Goal: Browse casually: Explore the website without a specific task or goal

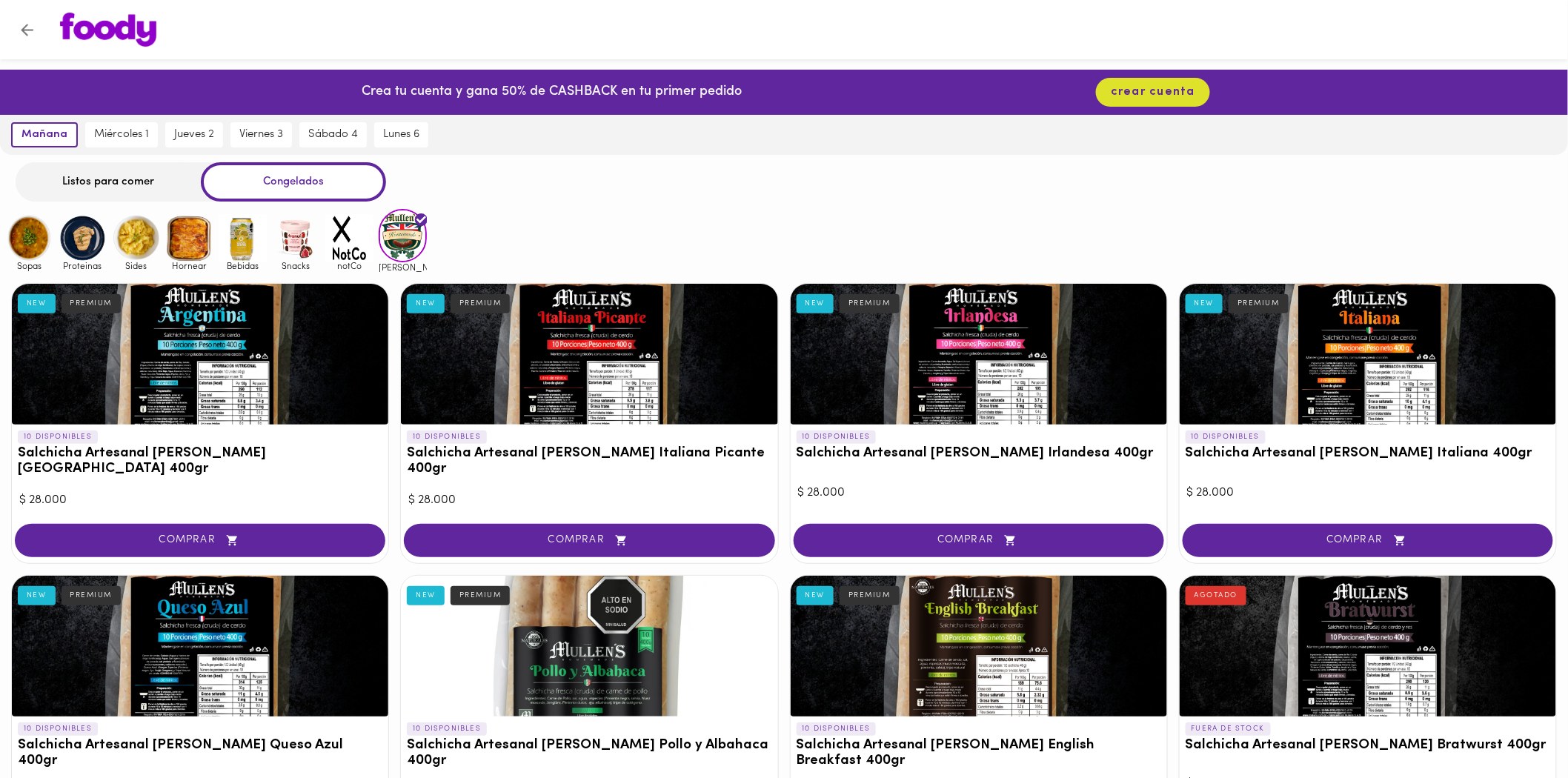
click at [349, 234] on img at bounding box center [348, 238] width 48 height 48
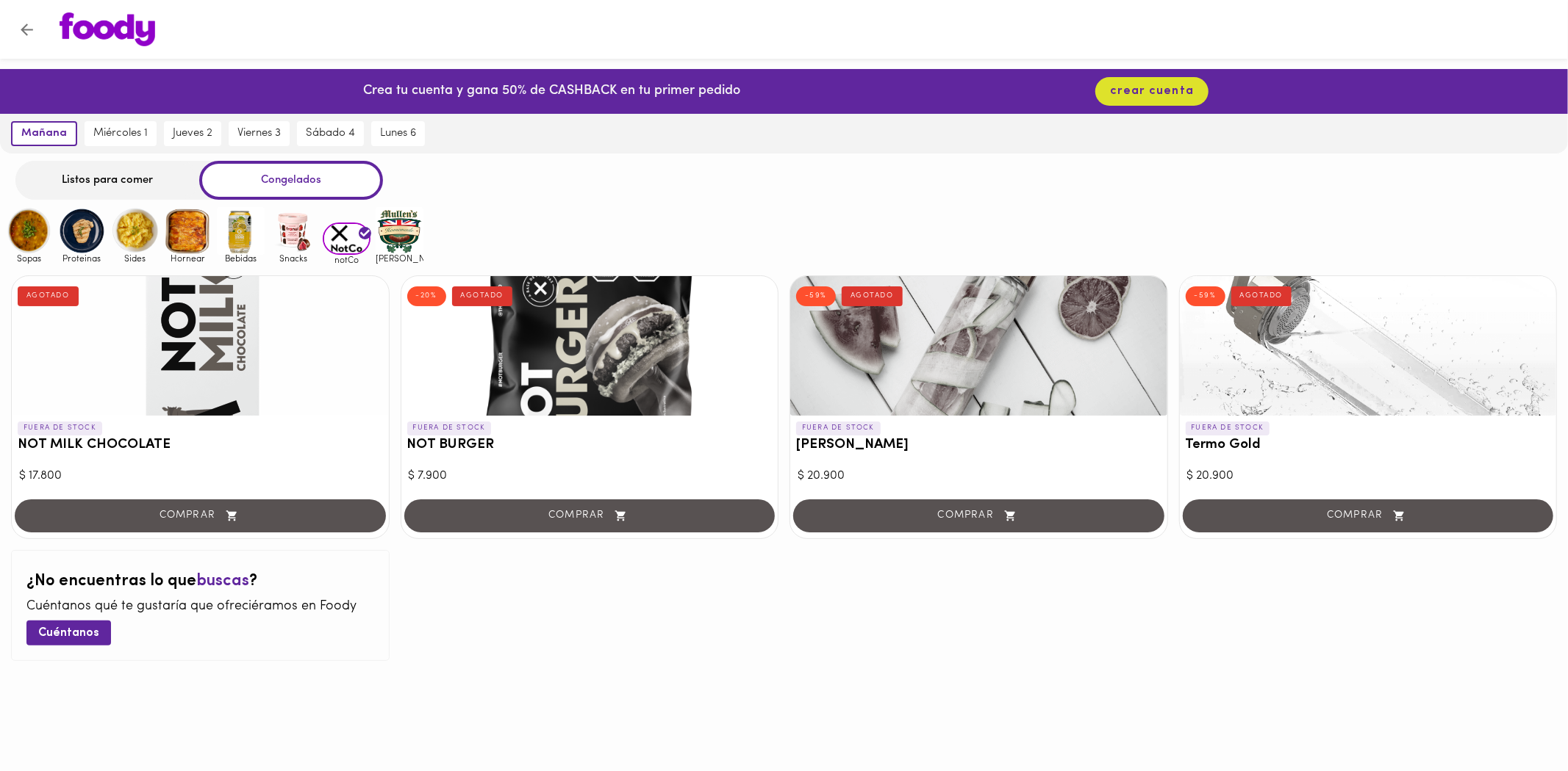
click at [299, 232] on img at bounding box center [293, 230] width 48 height 48
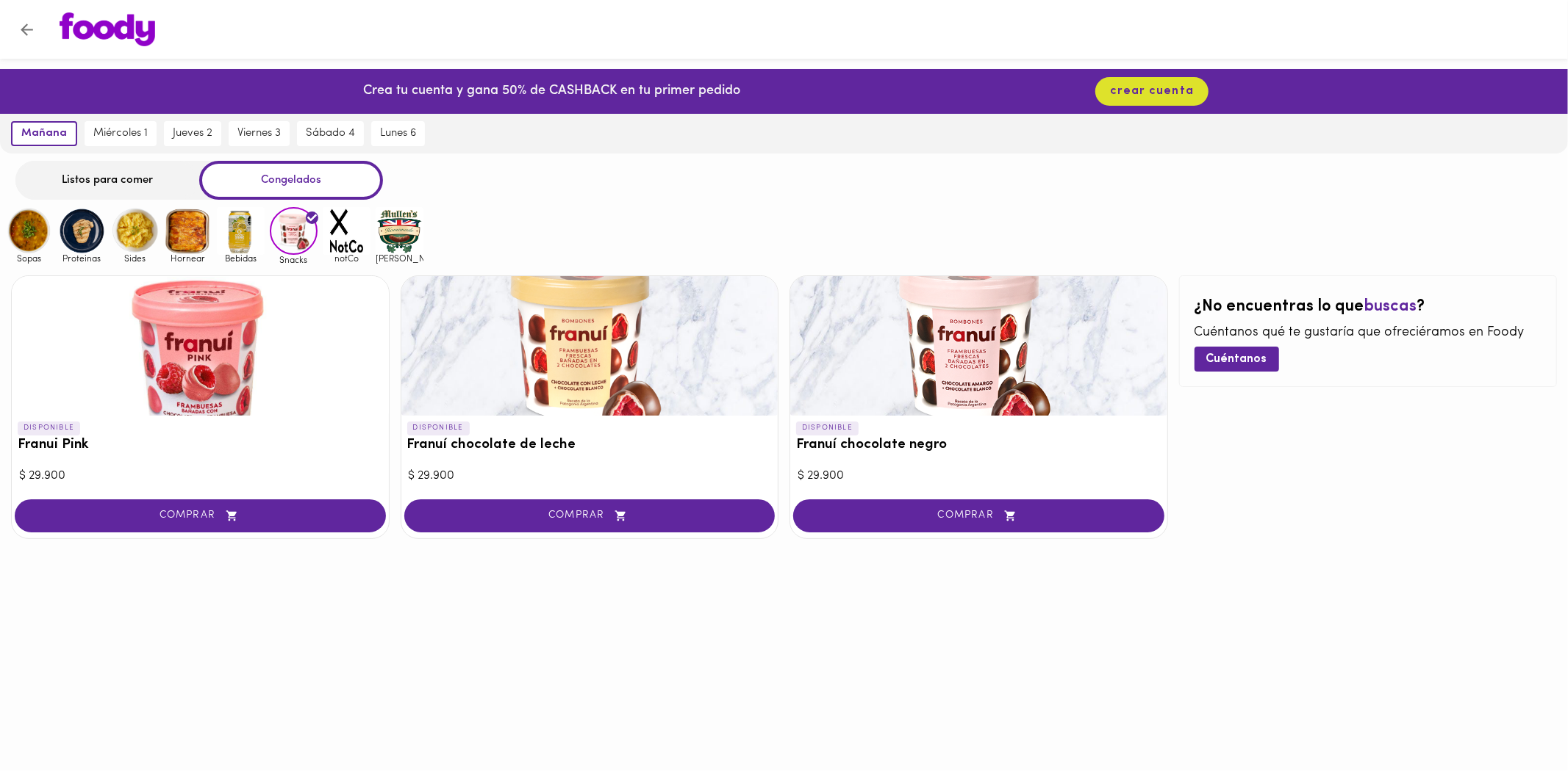
click at [247, 232] on img at bounding box center [240, 230] width 48 height 48
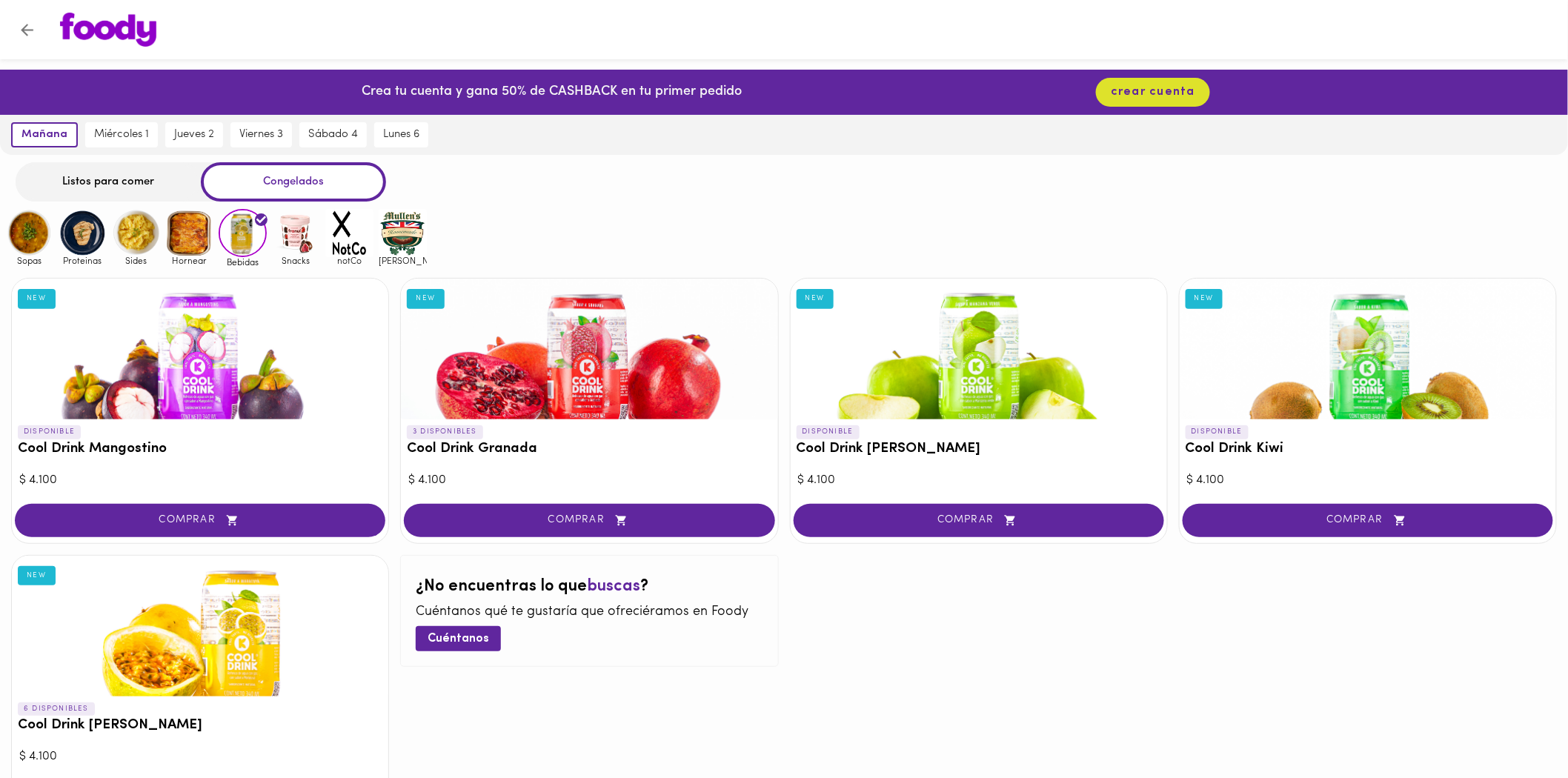
click at [194, 239] on img at bounding box center [189, 232] width 48 height 48
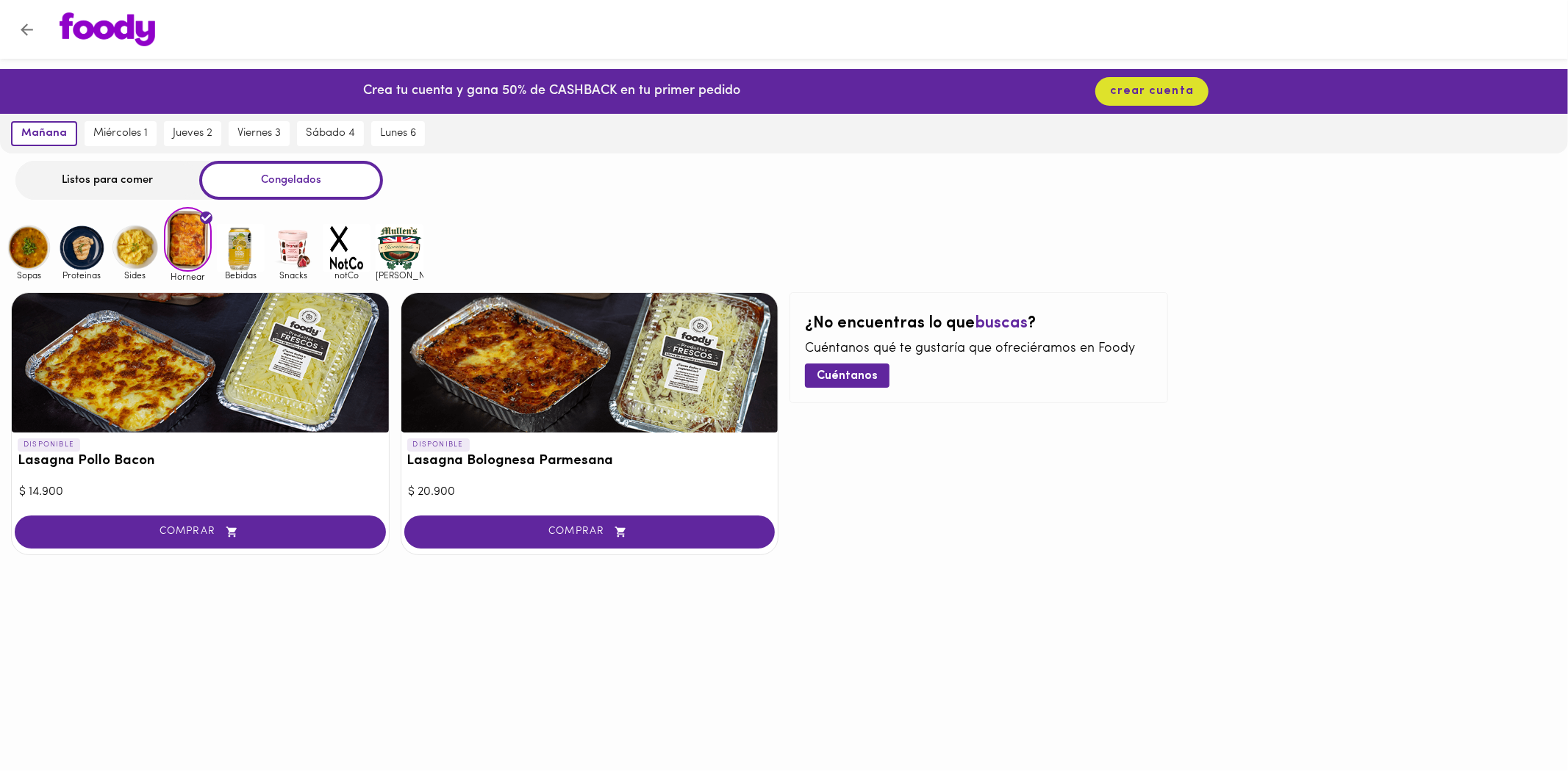
click at [136, 243] on img at bounding box center [134, 247] width 48 height 48
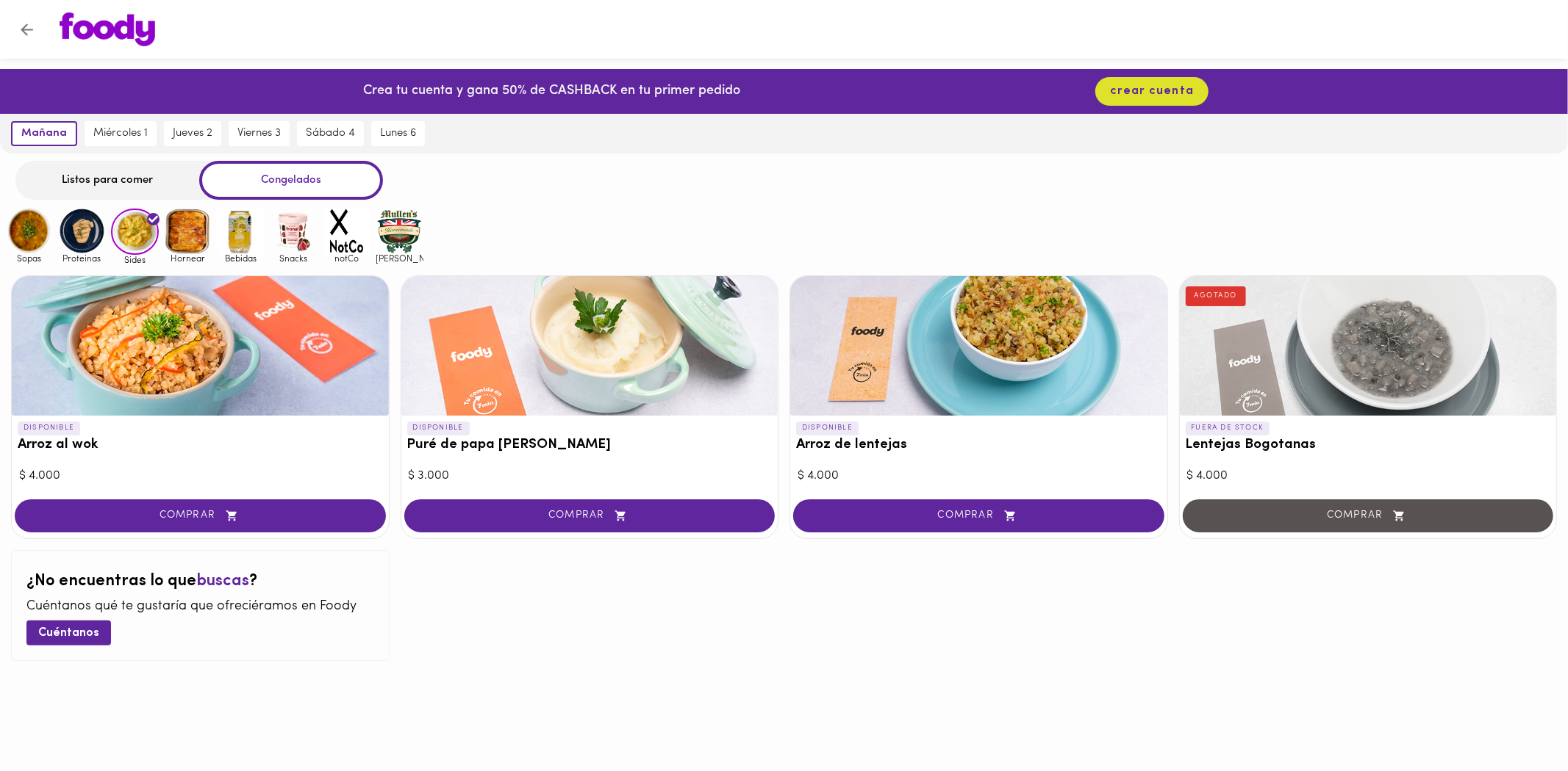
click at [71, 236] on img at bounding box center [82, 230] width 48 height 48
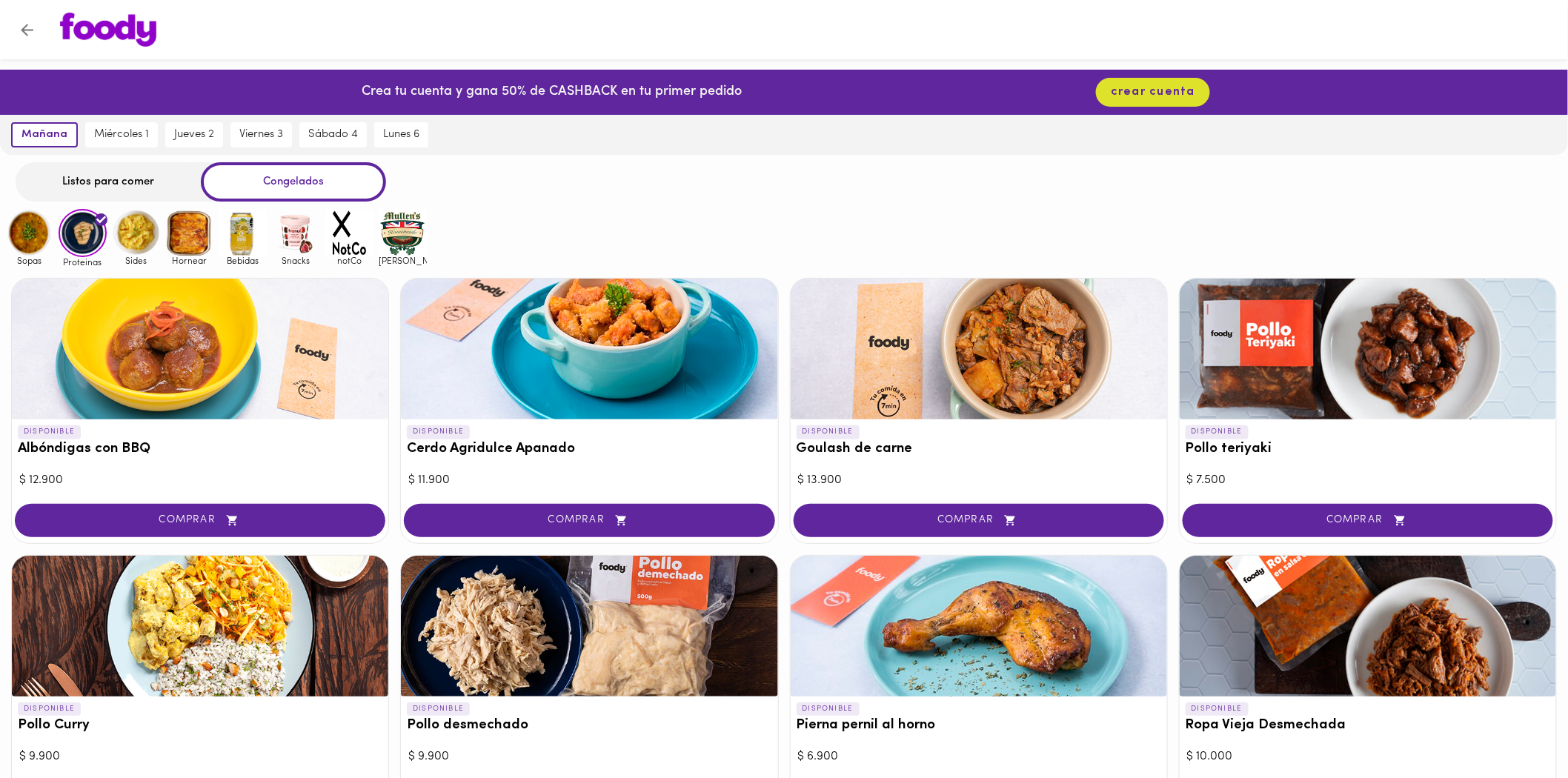
click at [27, 231] on img at bounding box center [29, 232] width 48 height 48
